Goal: Task Accomplishment & Management: Manage account settings

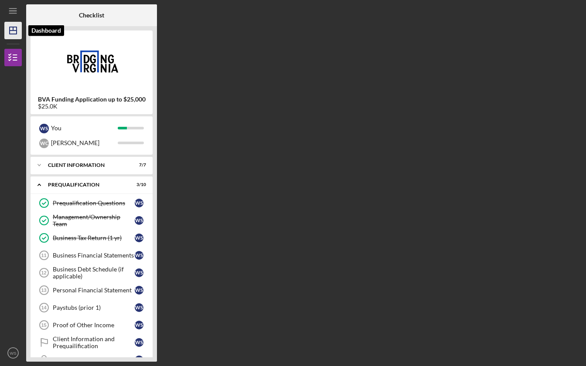
click at [13, 36] on icon "Icon/Dashboard" at bounding box center [13, 31] width 22 height 22
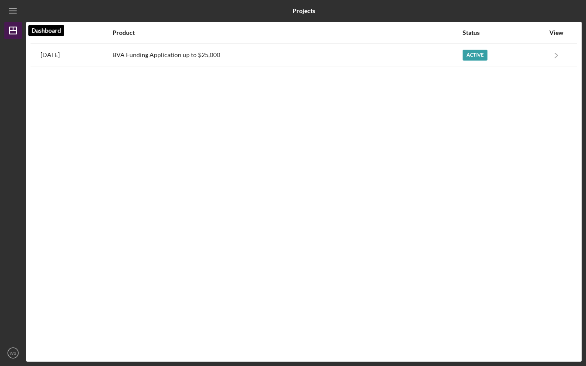
click at [13, 36] on icon "Icon/Dashboard" at bounding box center [13, 31] width 22 height 22
click at [10, 10] on icon "Icon/Menu" at bounding box center [13, 11] width 20 height 20
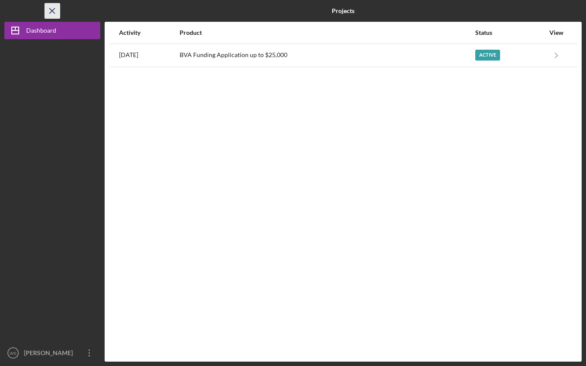
click at [48, 12] on icon "Icon/Menu Close" at bounding box center [53, 11] width 20 height 20
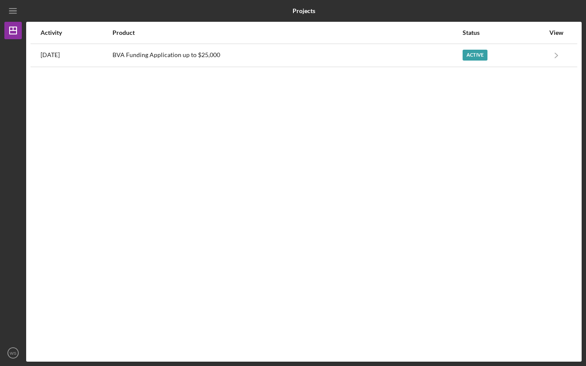
click at [16, 68] on div at bounding box center [12, 191] width 17 height 305
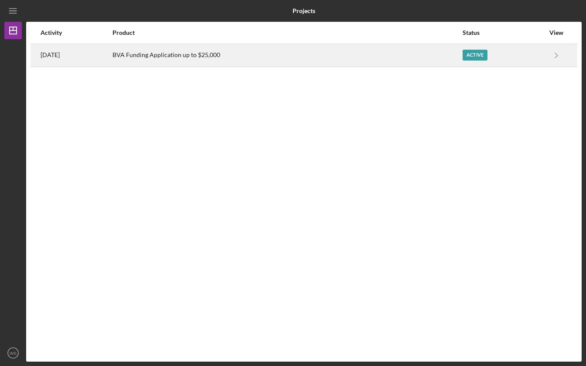
click at [150, 56] on div "BVA Funding Application up to $25,000" at bounding box center [287, 55] width 349 height 22
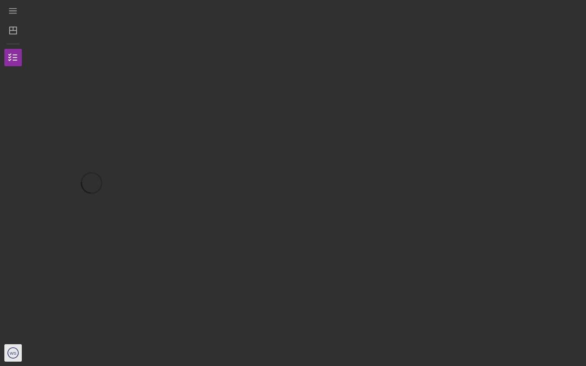
click at [14, 355] on text "WS" at bounding box center [13, 353] width 7 height 5
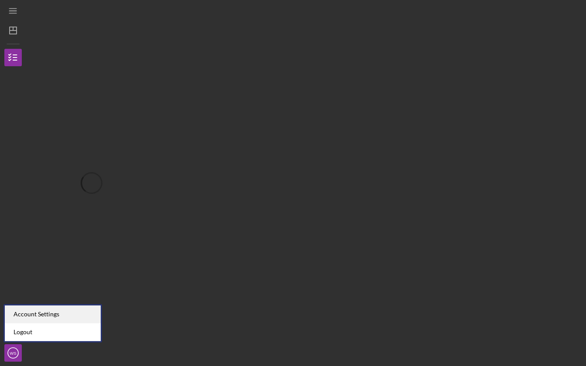
click at [40, 314] on div "Account Settings" at bounding box center [53, 315] width 96 height 18
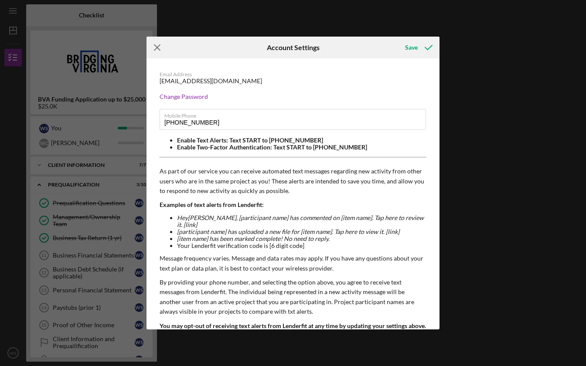
click at [157, 48] on icon "Icon/Menu Close" at bounding box center [158, 48] width 22 height 22
